Goal: Transaction & Acquisition: Subscribe to service/newsletter

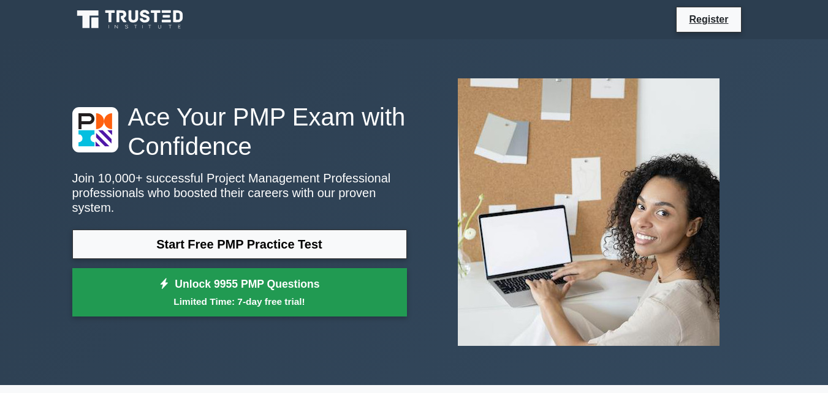
click at [163, 302] on link "Unlock 9955 PMP Questions Limited Time: 7-day free trial!" at bounding box center [239, 292] width 335 height 49
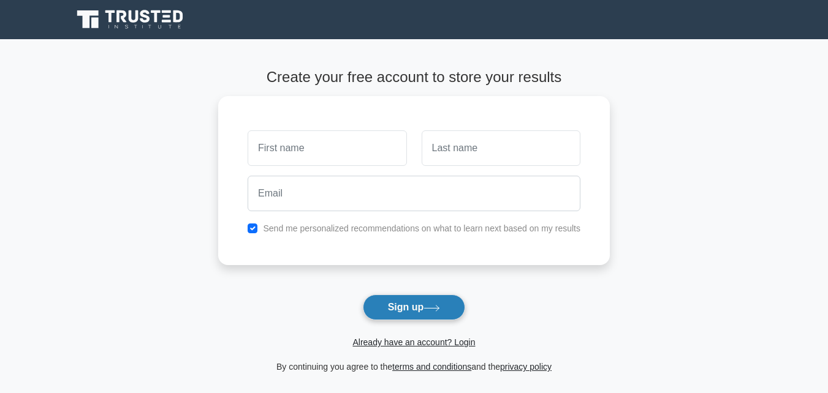
click at [461, 299] on button "Sign up" at bounding box center [414, 308] width 103 height 26
click at [387, 312] on button "Sign up" at bounding box center [414, 308] width 103 height 26
click at [421, 298] on button "Sign up" at bounding box center [414, 308] width 103 height 26
